Goal: Check status: Check status

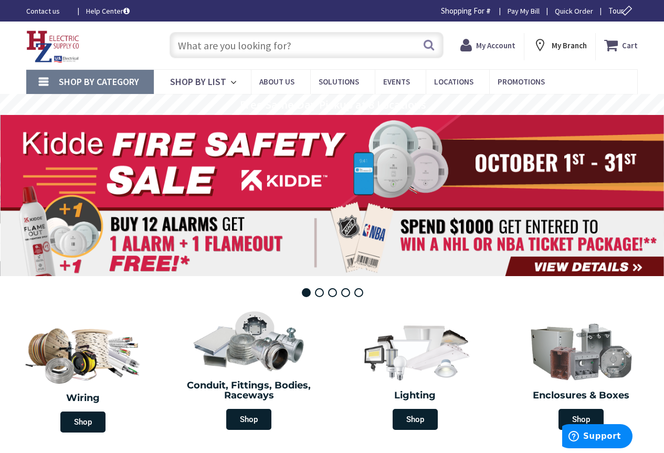
click at [488, 46] on strong "My Account" at bounding box center [495, 45] width 39 height 10
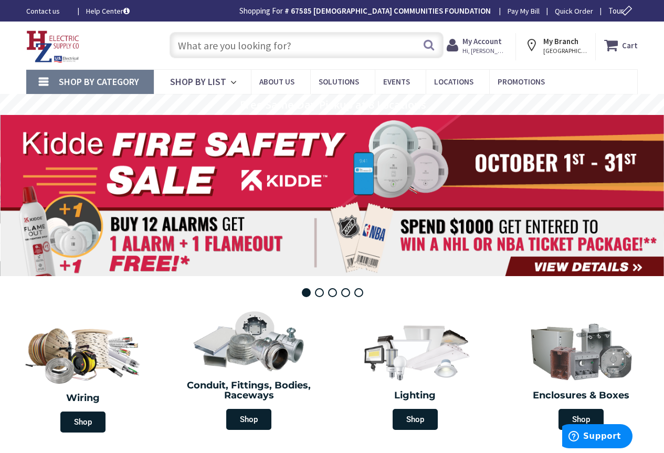
click at [489, 47] on span "Hi, [PERSON_NAME]" at bounding box center [485, 51] width 45 height 8
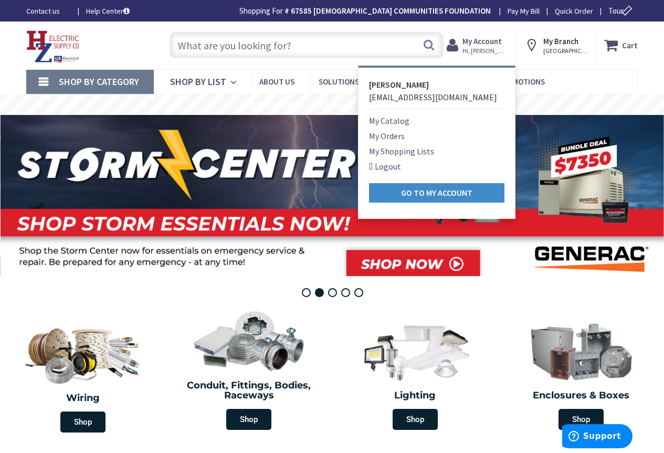
click at [395, 134] on link "My Orders" at bounding box center [387, 136] width 36 height 13
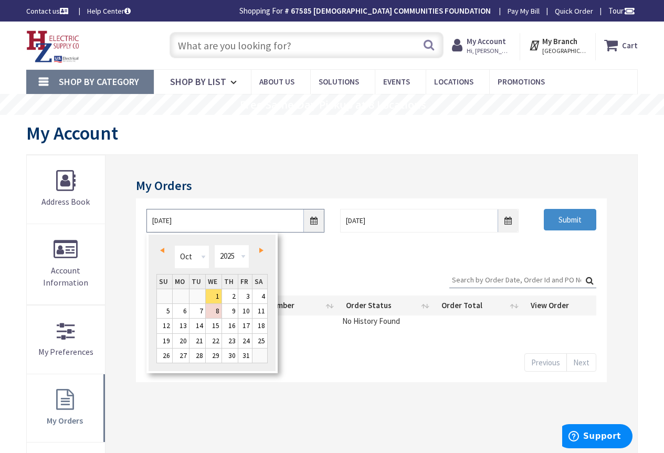
drag, startPoint x: 186, startPoint y: 220, endPoint x: 140, endPoint y: 215, distance: 46.5
click at [140, 215] on div "10/1/2025" at bounding box center [236, 221] width 194 height 24
click at [162, 248] on span "Prev" at bounding box center [162, 250] width 4 height 5
type input "08/30/2025"
click at [269, 223] on input "08/30/2025" at bounding box center [235, 221] width 178 height 24
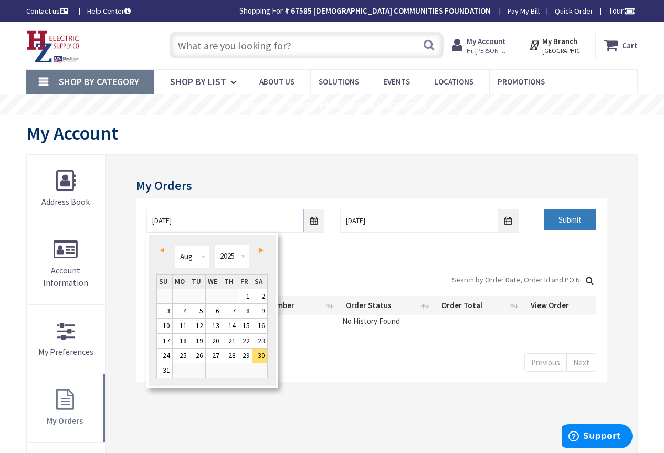
click at [574, 222] on input "Submit" at bounding box center [570, 220] width 52 height 22
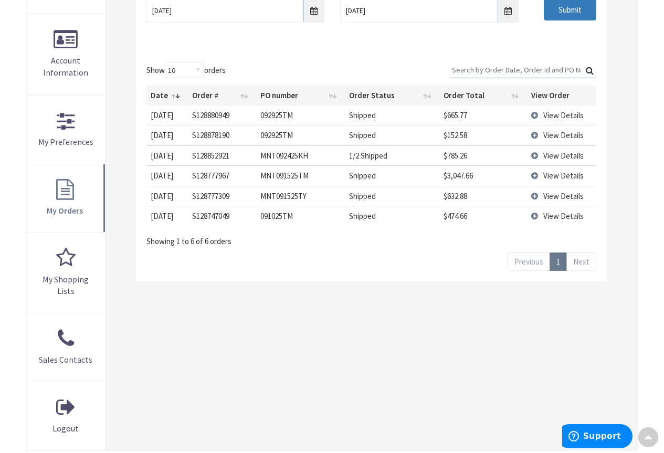
scroll to position [105, 0]
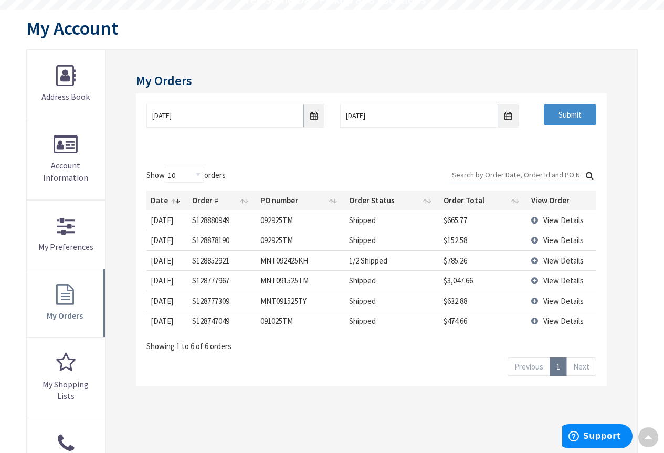
click at [560, 261] on span "View Details" at bounding box center [563, 261] width 40 height 10
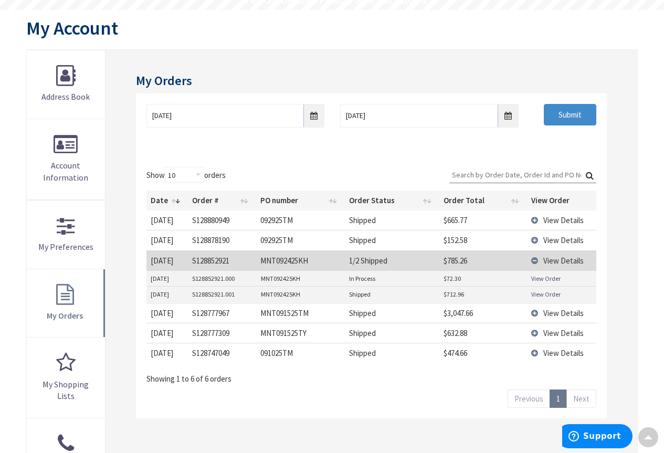
click at [541, 277] on link "View Order" at bounding box center [545, 278] width 29 height 9
click at [541, 278] on link "View Order" at bounding box center [545, 278] width 29 height 9
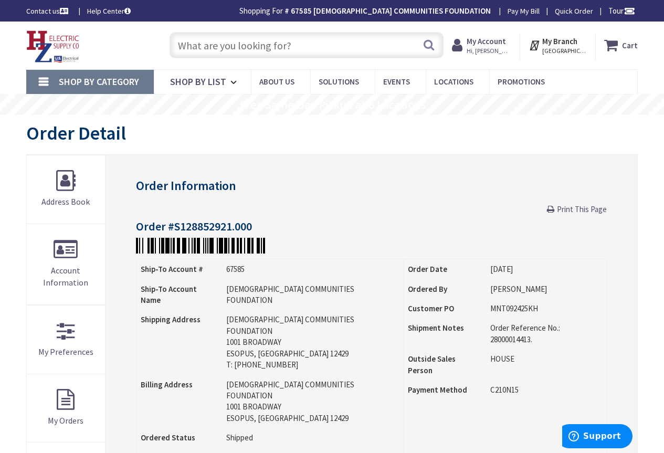
click at [489, 46] on strong "My Account" at bounding box center [486, 41] width 39 height 10
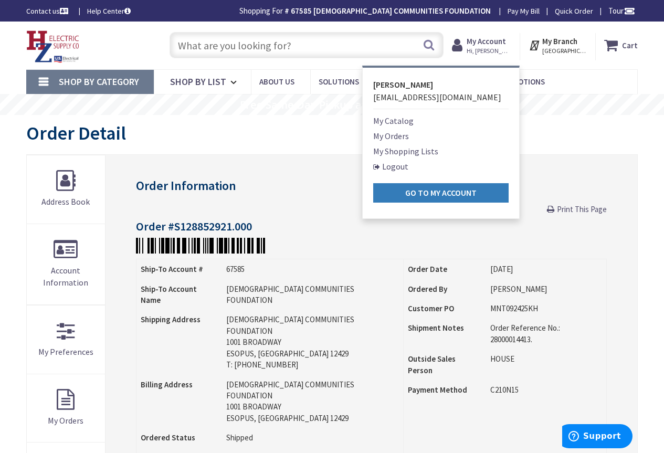
click at [435, 194] on strong "Go to My Account" at bounding box center [440, 192] width 71 height 10
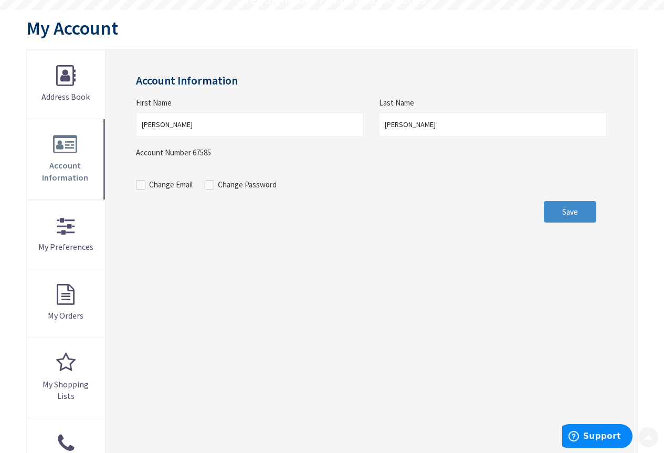
scroll to position [157, 0]
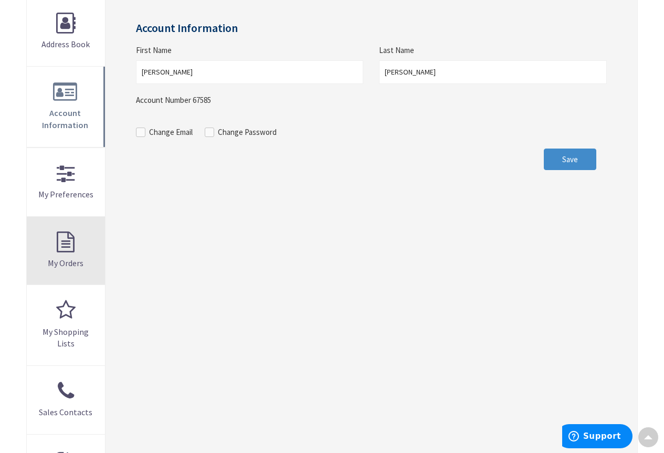
click at [64, 254] on link "My Orders" at bounding box center [66, 251] width 78 height 68
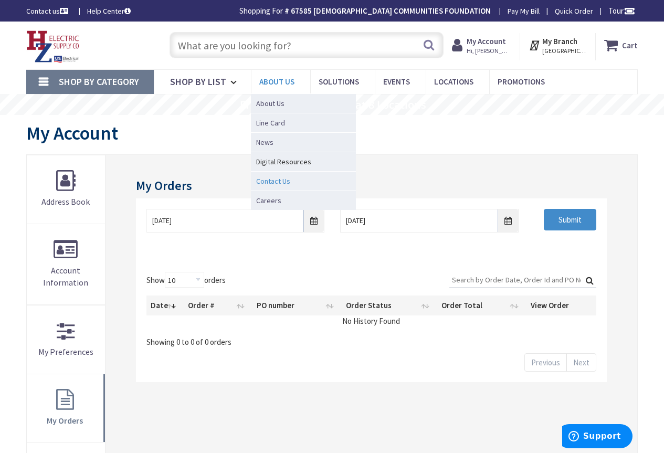
click at [278, 181] on span "Contact Us" at bounding box center [273, 181] width 34 height 10
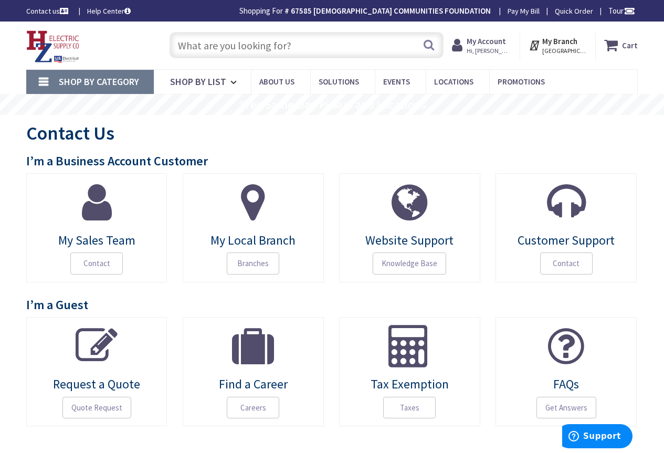
click at [97, 232] on link "My Sales Team Contact" at bounding box center [96, 227] width 141 height 109
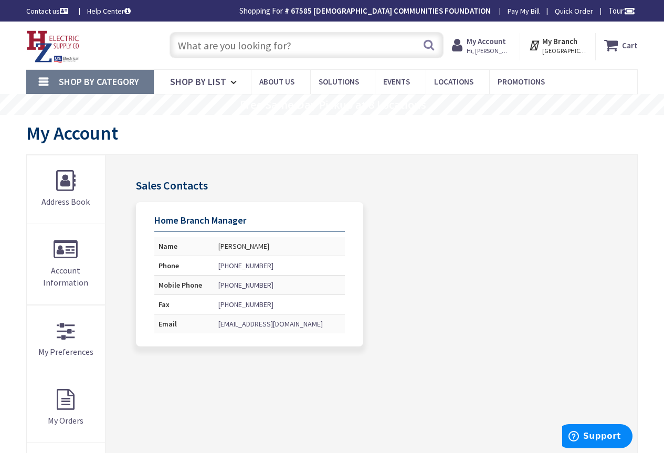
click at [494, 44] on strong "My Account" at bounding box center [486, 41] width 39 height 10
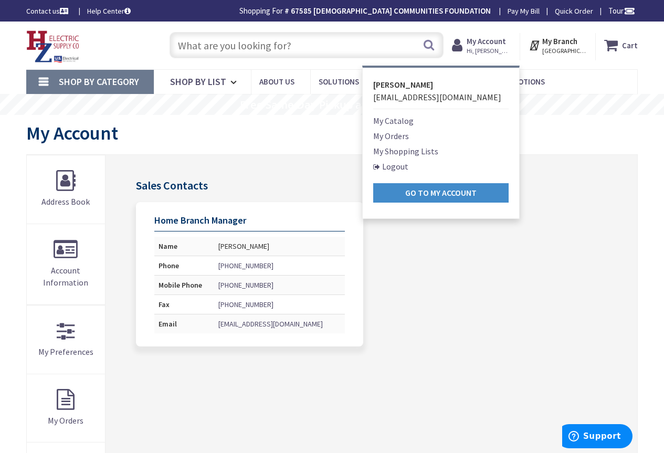
click at [405, 134] on link "My Orders" at bounding box center [391, 136] width 36 height 13
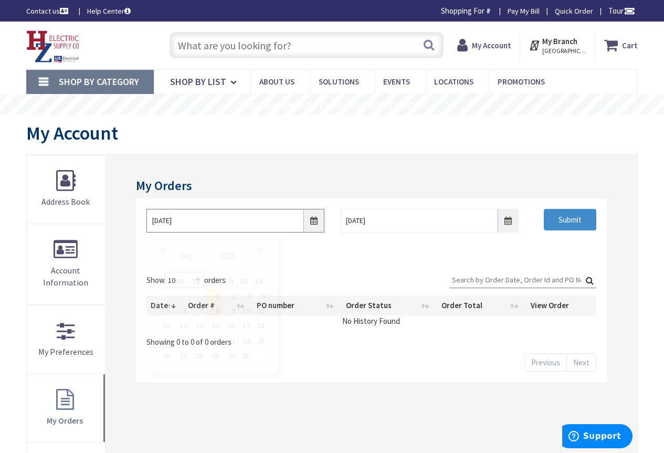
click at [232, 220] on input "10/1/2025" at bounding box center [235, 221] width 178 height 24
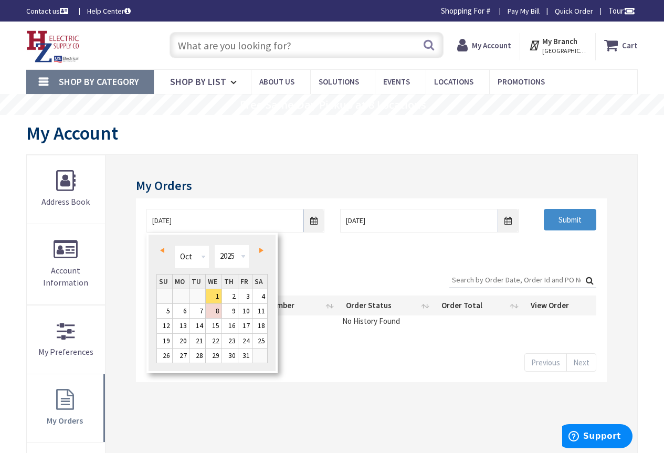
click at [163, 250] on span "Prev" at bounding box center [162, 250] width 4 height 5
type input "08/30/2025"
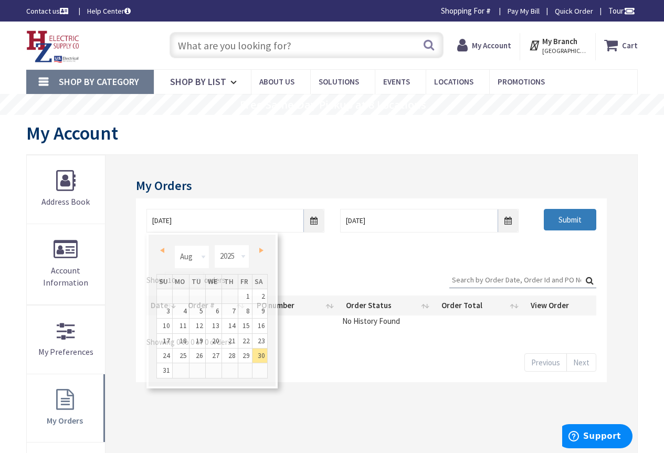
click at [571, 217] on input "Submit" at bounding box center [570, 220] width 52 height 22
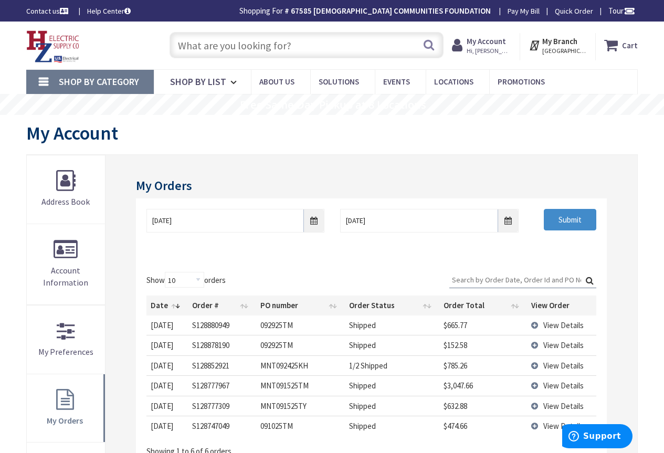
click at [556, 366] on span "View Details" at bounding box center [563, 366] width 40 height 10
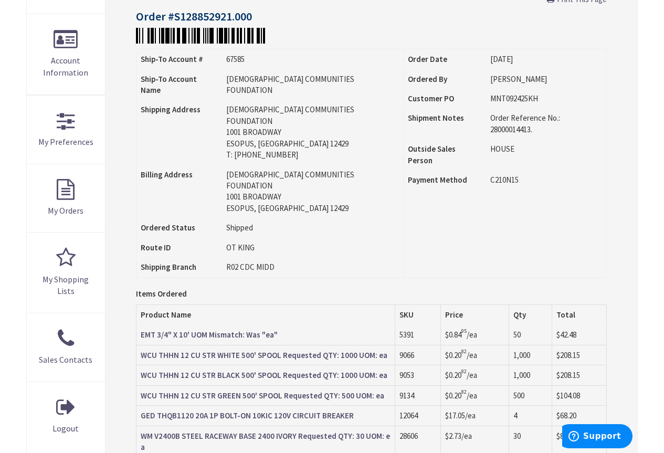
scroll to position [367, 0]
